Goal: Task Accomplishment & Management: Complete application form

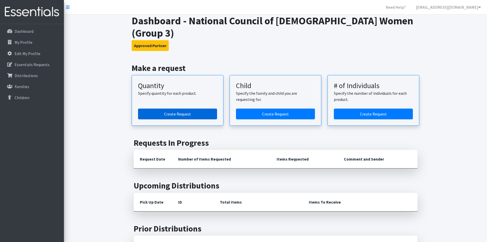
click at [183, 108] on link "Create Request" at bounding box center [177, 113] width 79 height 11
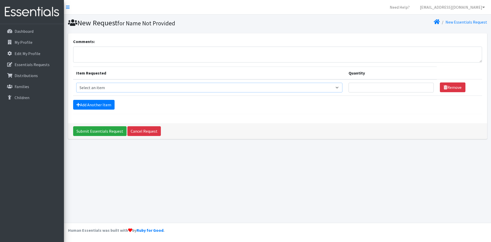
click at [340, 86] on select "Select an item Period Supplies: Mixed Kits (order by bag) Applicator-free tampo…" at bounding box center [209, 88] width 266 height 10
select select "8796"
click at [76, 83] on select "Select an item Period Supplies: Mixed Kits (order by bag) Applicator-free tampo…" at bounding box center [209, 88] width 266 height 10
click at [426, 85] on input "1" at bounding box center [391, 88] width 85 height 10
click at [426, 85] on input "2" at bounding box center [391, 88] width 85 height 10
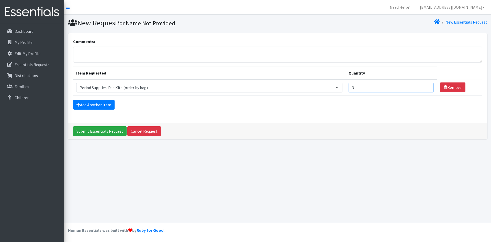
click at [426, 85] on input "3" at bounding box center [391, 88] width 85 height 10
click at [426, 85] on input "4" at bounding box center [391, 88] width 85 height 10
click at [426, 85] on input "5" at bounding box center [391, 88] width 85 height 10
click at [426, 85] on input "6" at bounding box center [391, 88] width 85 height 10
click at [426, 85] on input "7" at bounding box center [391, 88] width 85 height 10
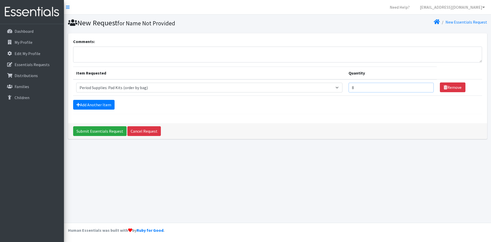
click at [426, 85] on input "8" at bounding box center [391, 88] width 85 height 10
click at [426, 85] on input "9" at bounding box center [391, 88] width 85 height 10
type input "10"
click at [426, 85] on input "10" at bounding box center [391, 88] width 85 height 10
click at [103, 104] on link "Add Another Item" at bounding box center [93, 105] width 41 height 10
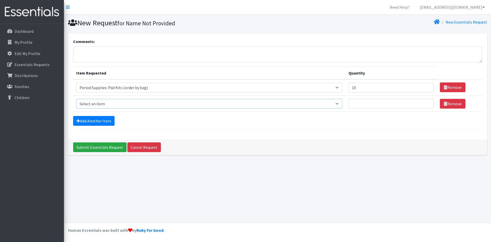
click at [340, 103] on select "Select an item Period Supplies: Mixed Kits (order by bag) Applicator-free tampo…" at bounding box center [209, 104] width 266 height 10
select select "8798"
click at [76, 99] on select "Select an item Period Supplies: Mixed Kits (order by bag) Applicator-free tampo…" at bounding box center [209, 104] width 266 height 10
click at [406, 104] on input "Quantity" at bounding box center [391, 104] width 85 height 10
click at [428, 102] on input "1" at bounding box center [391, 104] width 85 height 10
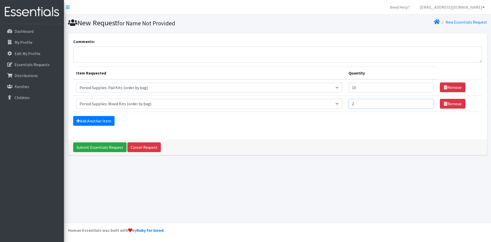
click at [428, 102] on input "2" at bounding box center [391, 104] width 85 height 10
click at [428, 102] on input "3" at bounding box center [391, 104] width 85 height 10
click at [428, 102] on input "4" at bounding box center [391, 104] width 85 height 10
type input "5"
click at [428, 102] on input "5" at bounding box center [391, 104] width 85 height 10
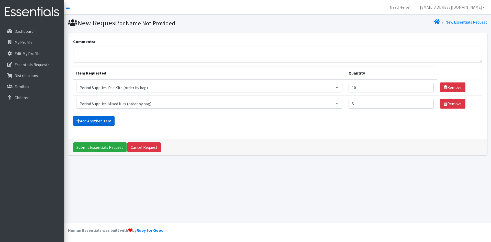
click at [94, 117] on link "Add Another Item" at bounding box center [93, 121] width 41 height 10
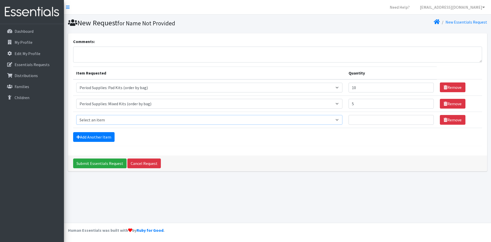
click at [341, 119] on select "Select an item Period Supplies: Mixed Kits (order by bag) Applicator-free tampo…" at bounding box center [209, 120] width 266 height 10
select select "1095"
click at [76, 115] on select "Select an item Period Supplies: Mixed Kits (order by bag) Applicator-free tampo…" at bounding box center [209, 120] width 266 height 10
click at [426, 118] on input "1" at bounding box center [391, 120] width 85 height 10
click at [402, 122] on input "1" at bounding box center [391, 120] width 85 height 10
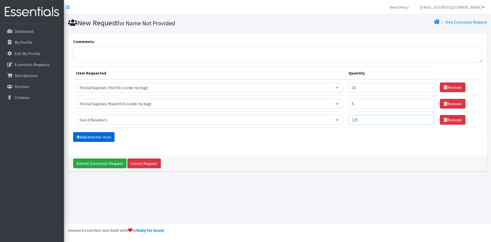
type input "125"
click at [108, 134] on link "Add Another Item" at bounding box center [93, 137] width 41 height 10
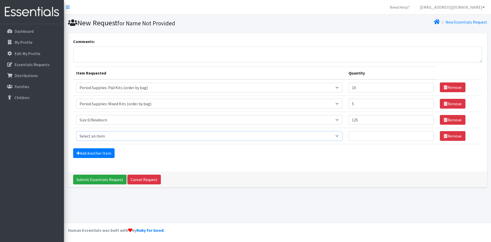
click at [340, 135] on select "Select an item Period Supplies: Mixed Kits (order by bag) Applicator-free tampo…" at bounding box center [209, 136] width 266 height 10
click at [364, 159] on form "Comments: Item Requested Quantity Item Requested Select an item Period Supplies…" at bounding box center [277, 100] width 409 height 124
click at [372, 121] on input "125" at bounding box center [391, 120] width 85 height 10
click at [342, 135] on select "Select an item Period Supplies: Mixed Kits (order by bag) Applicator-free tampo…" at bounding box center [209, 136] width 266 height 10
select select "1090"
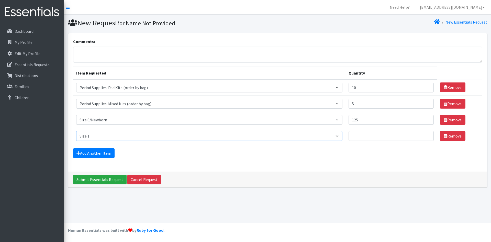
click at [76, 131] on select "Select an item Period Supplies: Mixed Kits (order by bag) Applicator-free tampo…" at bounding box center [209, 136] width 266 height 10
click at [97, 155] on link "Add Another Item" at bounding box center [93, 153] width 41 height 10
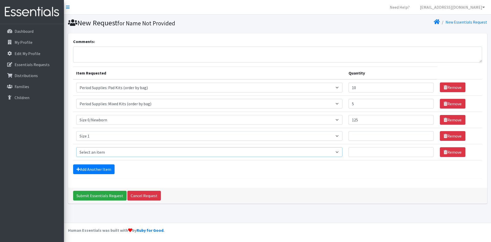
click at [340, 151] on select "Select an item Period Supplies: Mixed Kits (order by bag) Applicator-free tampo…" at bounding box center [209, 152] width 266 height 10
select select "1091"
click at [76, 147] on select "Select an item Period Supplies: Mixed Kits (order by bag) Applicator-free tampo…" at bounding box center [209, 152] width 266 height 10
click at [94, 168] on link "Add Another Item" at bounding box center [93, 169] width 41 height 10
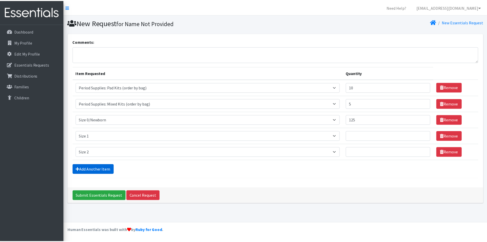
scroll to position [1, 0]
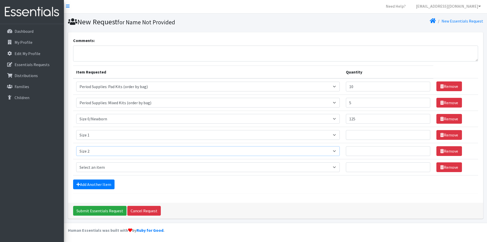
click at [340, 150] on select "Select an item Period Supplies: Mixed Kits (order by bag) Applicator-free tampo…" at bounding box center [208, 151] width 264 height 10
click at [338, 167] on select "Select an item Period Supplies: Mixed Kits (order by bag) Applicator-free tampo…" at bounding box center [208, 167] width 264 height 10
select select "1094"
click at [76, 162] on select "Select an item Period Supplies: Mixed Kits (order by bag) Applicator-free tampo…" at bounding box center [208, 167] width 264 height 10
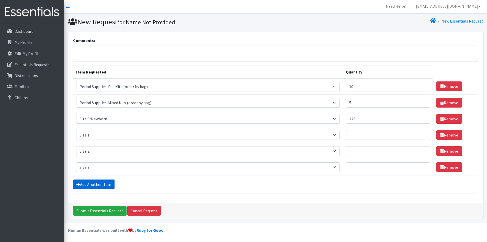
click at [95, 183] on link "Add Another Item" at bounding box center [93, 184] width 41 height 10
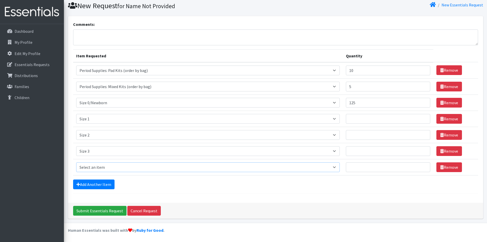
click at [340, 168] on select "Select an item Period Supplies: Mixed Kits (order by bag) Applicator-free tampo…" at bounding box center [208, 167] width 264 height 10
select select "1097"
click at [76, 162] on select "Select an item Period Supplies: Mixed Kits (order by bag) Applicator-free tampo…" at bounding box center [208, 167] width 264 height 10
click at [102, 183] on link "Add Another Item" at bounding box center [93, 184] width 41 height 10
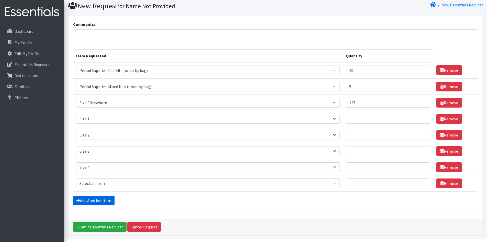
scroll to position [33, 0]
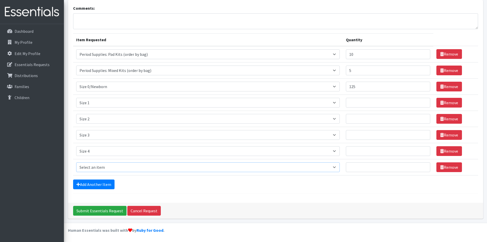
click at [338, 167] on select "Select an item Period Supplies: Mixed Kits (order by bag) Applicator-free tampo…" at bounding box center [208, 167] width 264 height 10
select select "1098"
click at [76, 162] on select "Select an item Period Supplies: Mixed Kits (order by bag) Applicator-free tampo…" at bounding box center [208, 167] width 264 height 10
click at [85, 186] on link "Add Another Item" at bounding box center [93, 184] width 41 height 10
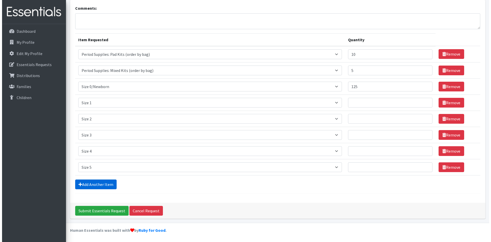
scroll to position [49, 0]
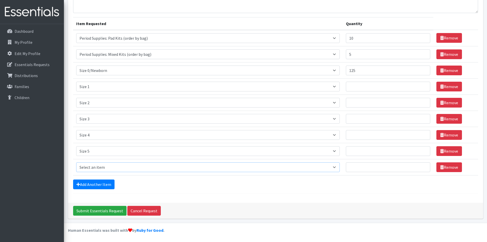
click at [338, 167] on select "Select an item Period Supplies: Mixed Kits (order by bag) Applicator-free tampo…" at bounding box center [208, 167] width 264 height 10
select select "1100"
click at [76, 162] on select "Select an item Period Supplies: Mixed Kits (order by bag) Applicator-free tampo…" at bounding box center [208, 167] width 264 height 10
click at [364, 88] on input "Quantity" at bounding box center [388, 87] width 84 height 10
type input "9"
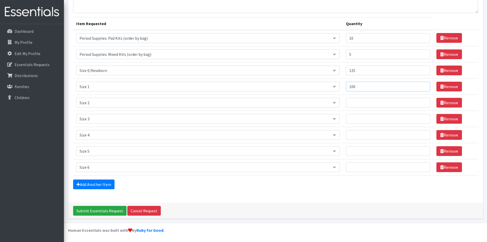
type input "100"
click at [365, 103] on input "Quantity" at bounding box center [388, 103] width 84 height 10
type input "100"
click at [364, 118] on input "Quantity" at bounding box center [388, 119] width 84 height 10
type input "1"
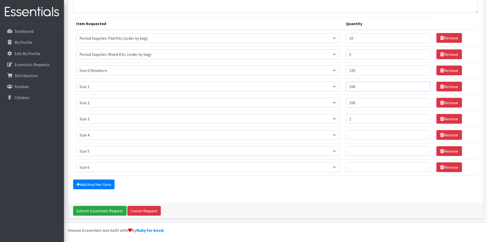
click at [368, 85] on input "100" at bounding box center [388, 87] width 84 height 10
type input "125"
click at [368, 103] on input "100" at bounding box center [388, 103] width 84 height 10
type input "125"
click at [371, 116] on input "1" at bounding box center [388, 119] width 84 height 10
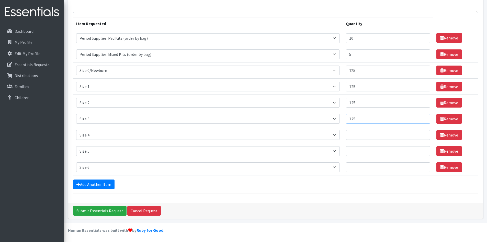
type input "125"
click at [363, 130] on input "Quantity" at bounding box center [388, 135] width 84 height 10
type input "125"
click at [365, 145] on td "Quantity" at bounding box center [388, 151] width 91 height 16
click at [365, 149] on input "Quantity" at bounding box center [388, 151] width 84 height 10
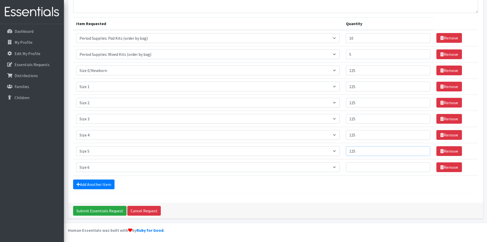
type input "125"
click at [364, 163] on input "Quantity" at bounding box center [388, 167] width 84 height 10
type input "125"
click at [103, 210] on input "Submit Essentials Request" at bounding box center [99, 211] width 53 height 10
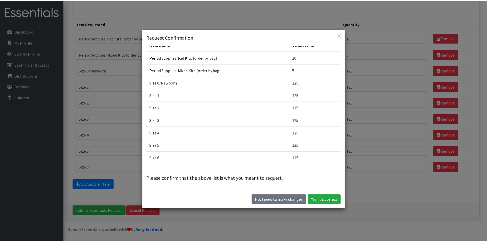
scroll to position [14, 0]
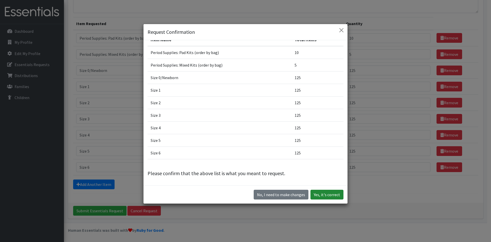
click at [319, 193] on button "Yes, it's correct" at bounding box center [326, 194] width 33 height 10
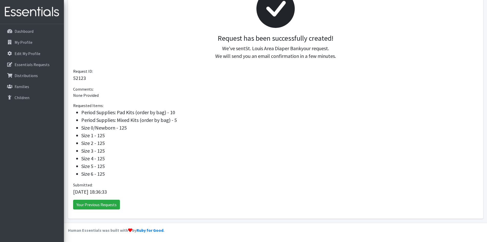
scroll to position [55, 0]
